Goal: Information Seeking & Learning: Learn about a topic

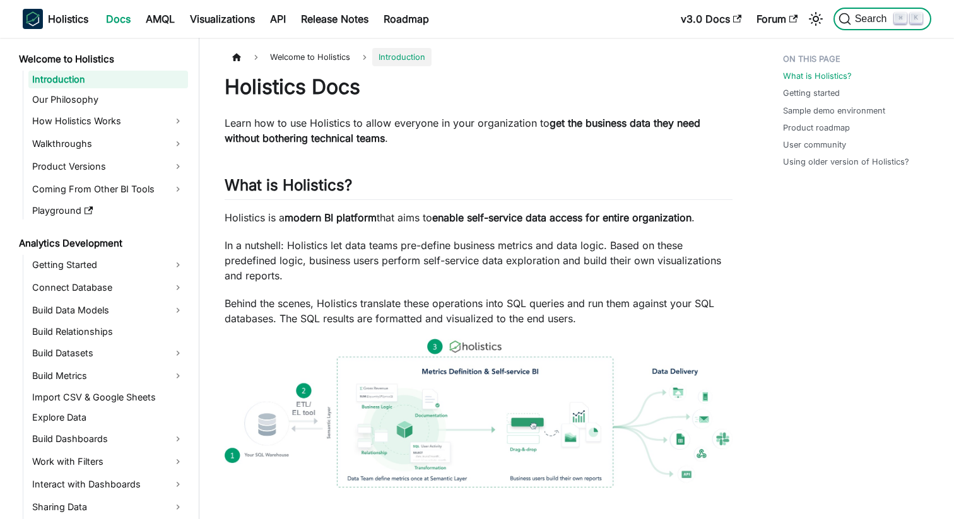
click at [855, 14] on span "Search" at bounding box center [873, 18] width 44 height 11
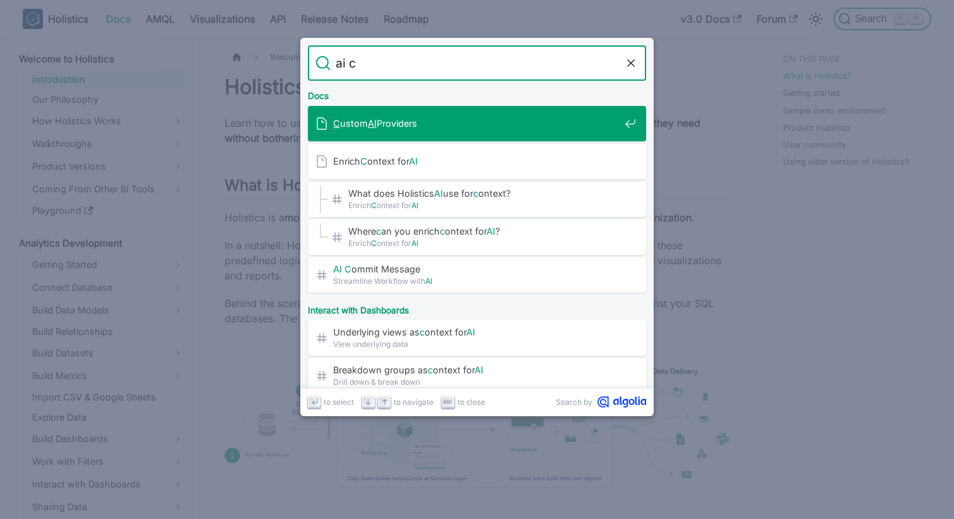
type input "ai"
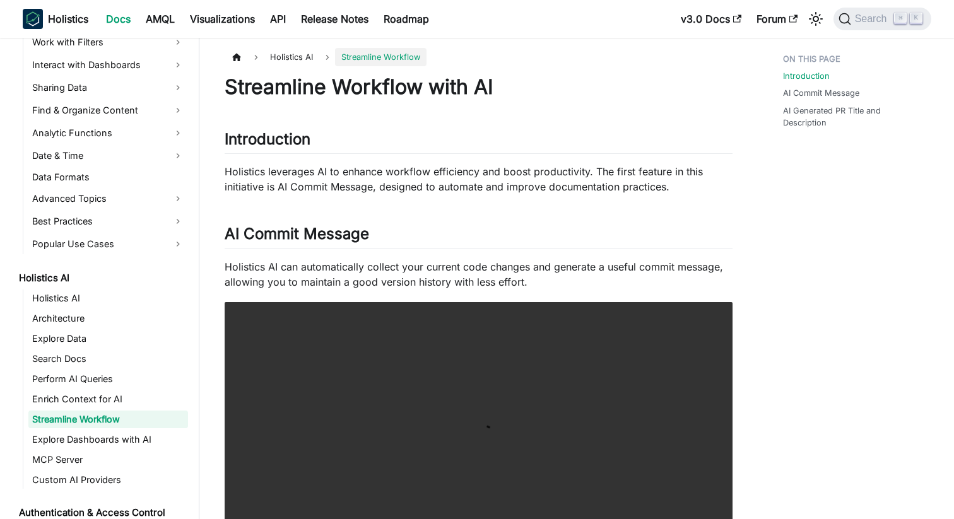
scroll to position [425, 0]
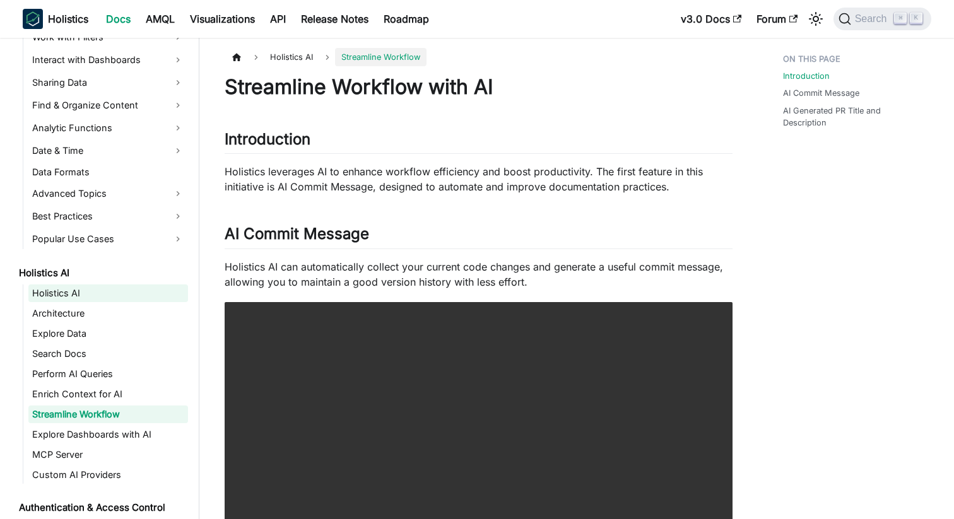
click at [91, 290] on link "Holistics AI" at bounding box center [108, 294] width 160 height 18
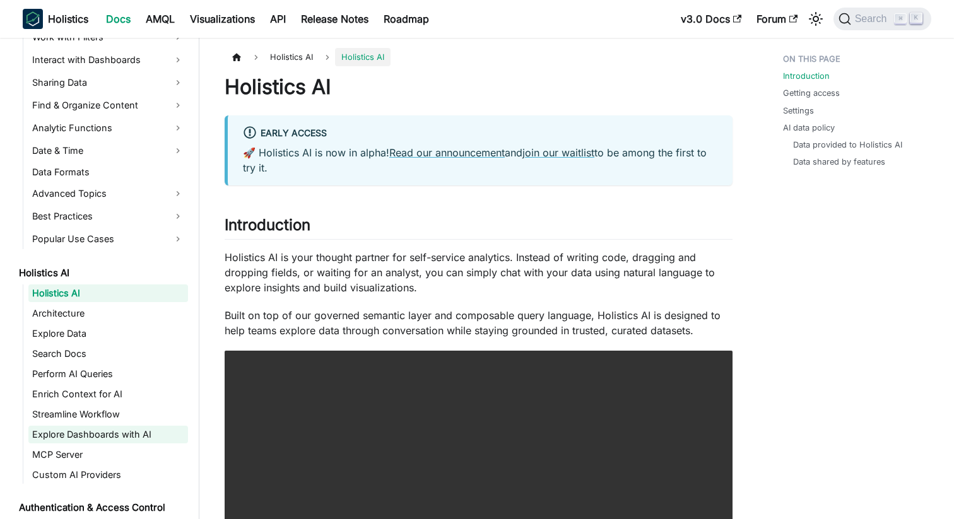
click at [119, 435] on link "Explore Dashboards with AI" at bounding box center [108, 435] width 160 height 18
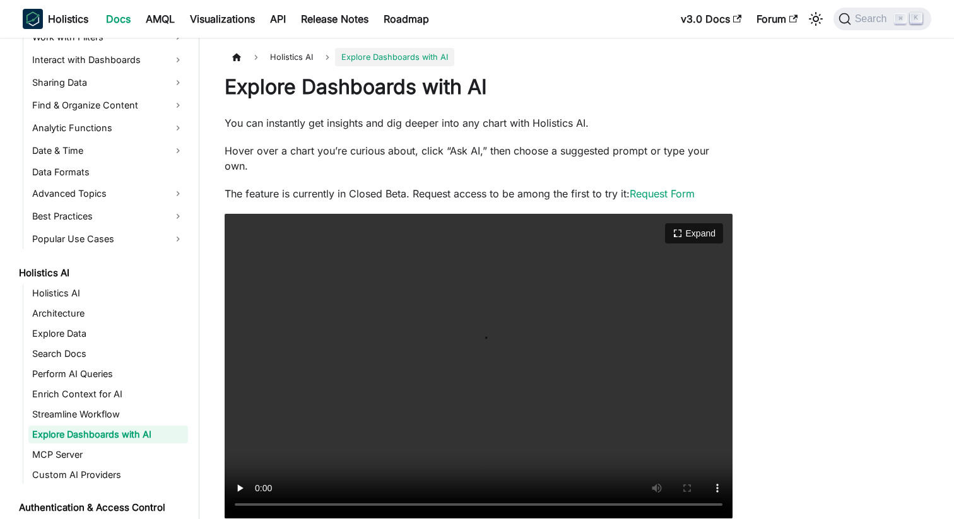
scroll to position [445, 0]
